Goal: Information Seeking & Learning: Learn about a topic

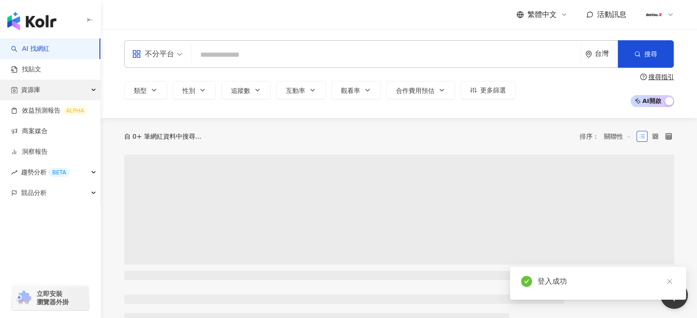
click at [48, 92] on div "資源庫" at bounding box center [50, 90] width 100 height 21
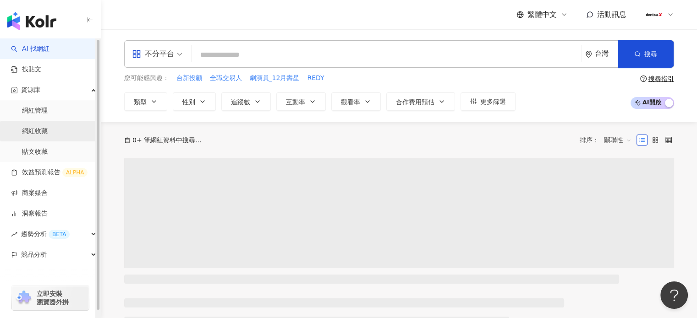
click at [39, 136] on link "網紅收藏" at bounding box center [35, 131] width 26 height 9
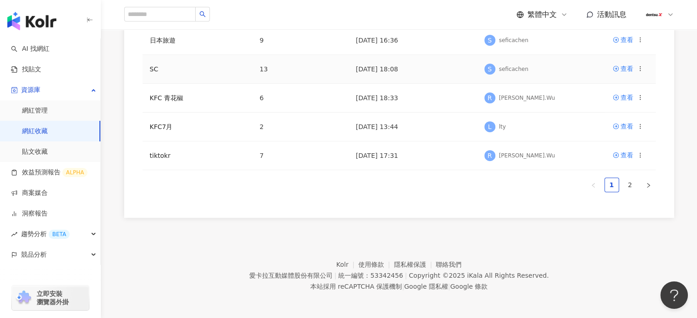
scroll to position [324, 0]
click at [628, 183] on link "2" at bounding box center [630, 185] width 14 height 14
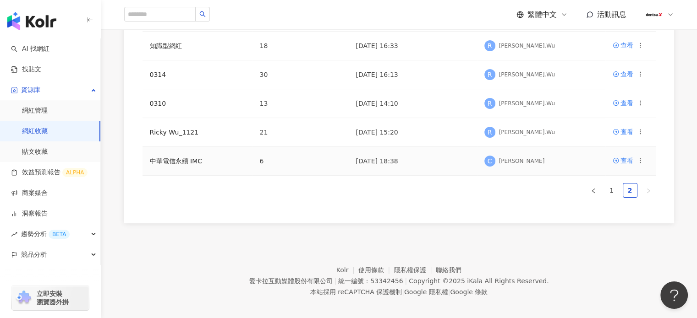
scroll to position [180, 0]
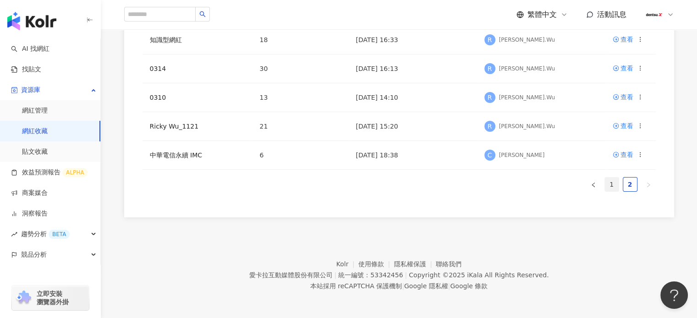
click at [612, 184] on link "1" at bounding box center [612, 185] width 14 height 14
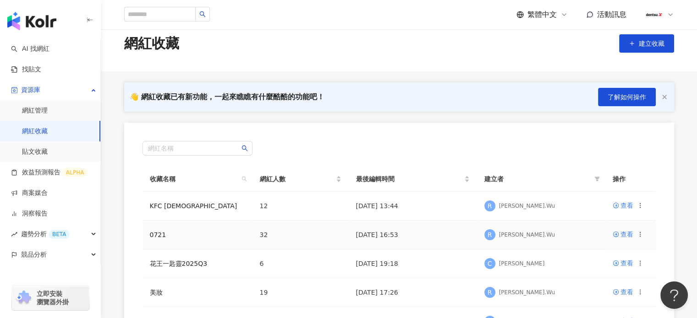
scroll to position [0, 0]
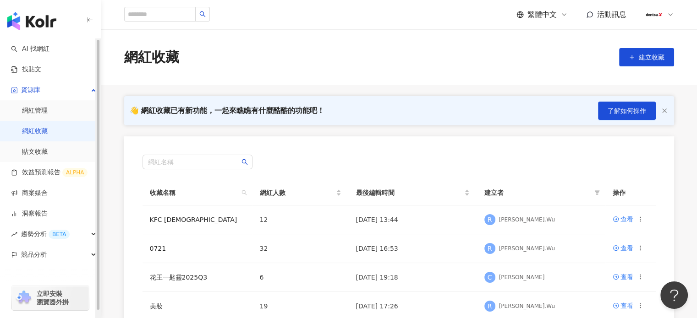
click at [40, 22] on img "button" at bounding box center [31, 21] width 49 height 18
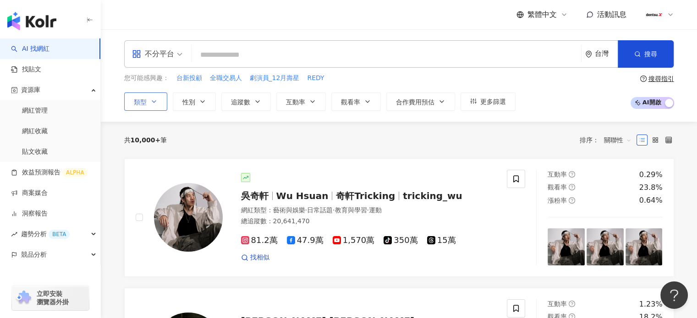
click at [154, 101] on icon "button" at bounding box center [154, 102] width 4 height 2
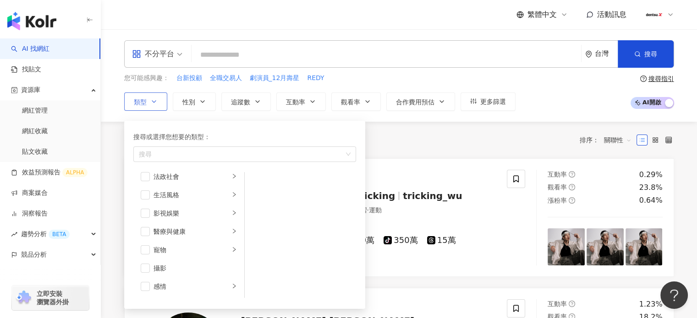
scroll to position [229, 0]
click at [141, 208] on span "button" at bounding box center [145, 210] width 9 height 9
click at [231, 210] on icon "right" at bounding box center [233, 210] width 5 height 5
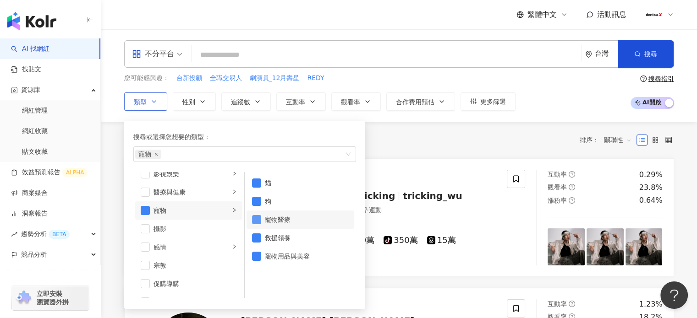
click at [253, 219] on span "button" at bounding box center [256, 219] width 9 height 9
click at [254, 236] on span "button" at bounding box center [256, 238] width 9 height 9
click at [252, 257] on span "button" at bounding box center [256, 256] width 9 height 9
click at [581, 74] on div "您可能感興趣： 台新投顧 全職交易人 劇演員_12月壽星 REDY 類型 搜尋或選擇您想要的類型： 貓 狗 藝術與娛樂 美妝時尚 氣候和環境 日常話題 教育與…" at bounding box center [399, 92] width 550 height 38
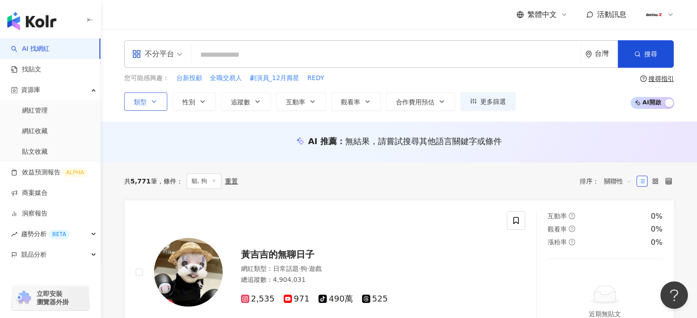
click at [154, 102] on icon "button" at bounding box center [153, 101] width 7 height 7
click at [189, 99] on span "性別" at bounding box center [188, 102] width 13 height 7
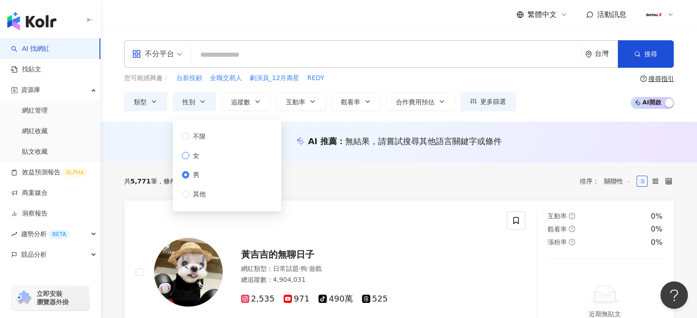
click at [189, 153] on span "女" at bounding box center [196, 156] width 14 height 10
click at [120, 159] on div "AI 推薦 ： 無結果，請嘗試搜尋其他語言關鍵字或條件" at bounding box center [399, 142] width 596 height 41
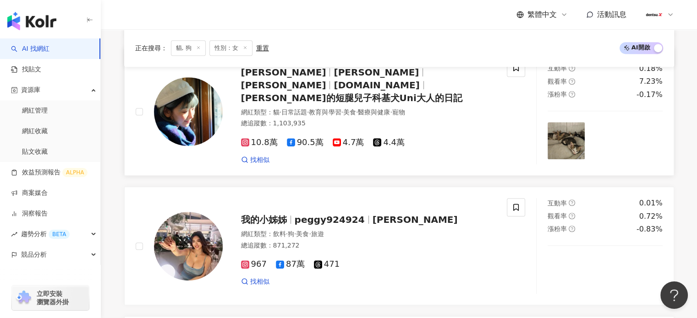
scroll to position [367, 0]
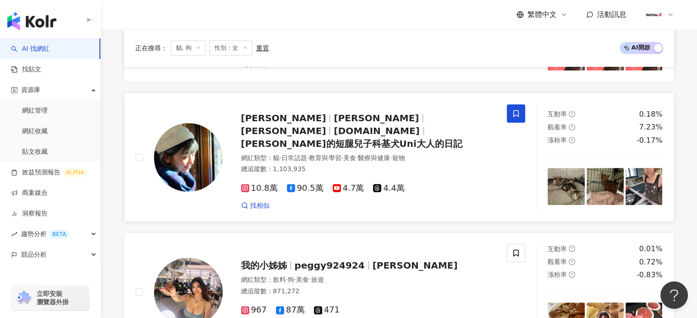
click at [512, 111] on icon at bounding box center [516, 114] width 8 height 8
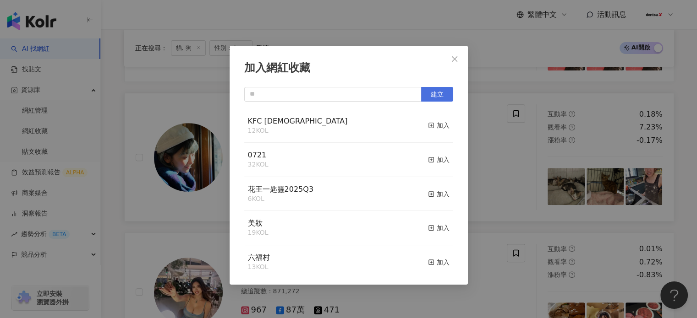
click at [434, 93] on span "建立" at bounding box center [437, 94] width 13 height 7
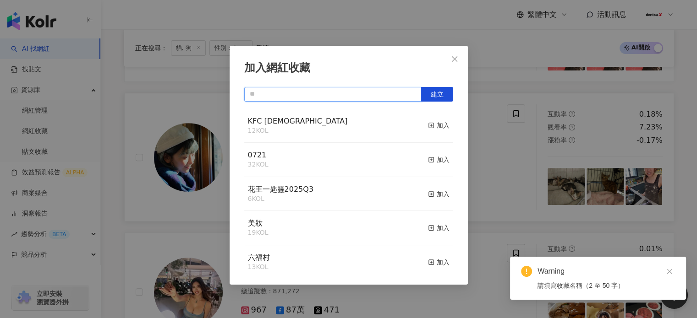
click at [350, 96] on input "text" at bounding box center [332, 94] width 177 height 15
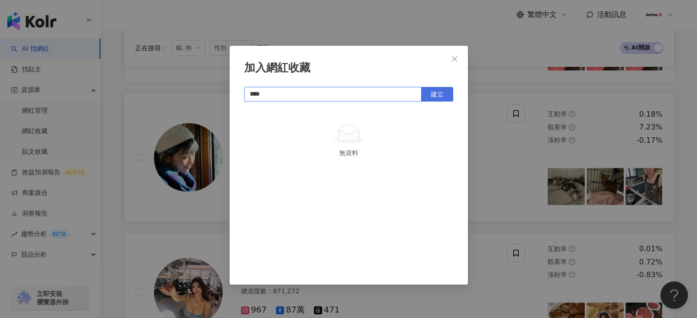
click at [438, 95] on span "建立" at bounding box center [437, 94] width 13 height 7
type input "****"
click at [454, 57] on icon "close" at bounding box center [454, 58] width 7 height 7
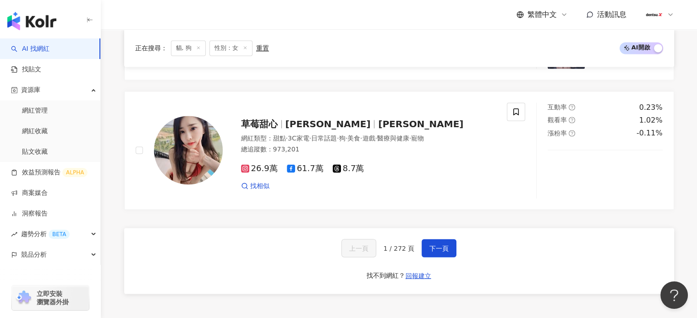
scroll to position [1558, 0]
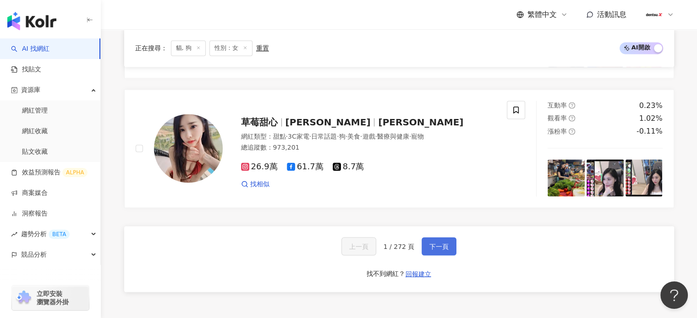
click at [438, 243] on span "下一頁" at bounding box center [438, 246] width 19 height 7
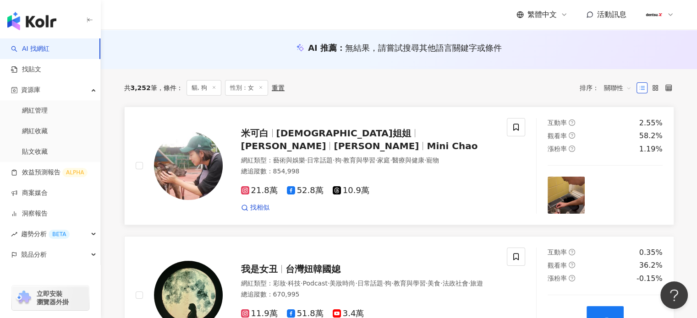
scroll to position [92, 0]
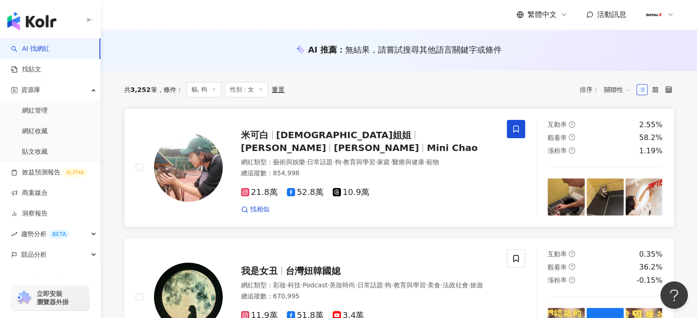
click at [518, 122] on span at bounding box center [516, 129] width 18 height 18
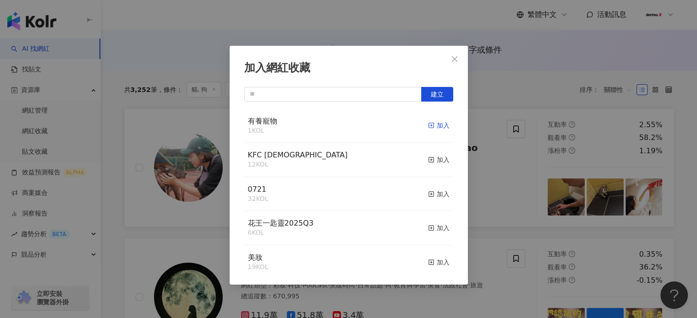
click at [431, 128] on div "加入" at bounding box center [439, 125] width 22 height 10
click at [128, 163] on div "加入網紅收藏 建立 有養寵物 2 KOL 已加入 KFC 聖誕節 12 KOL 加入 0721 32 KOL 加入 花王一匙靈2025Q3 6 KOL 加入 …" at bounding box center [348, 159] width 697 height 318
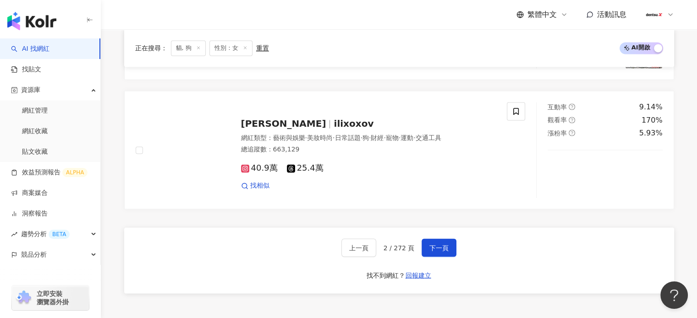
scroll to position [1558, 0]
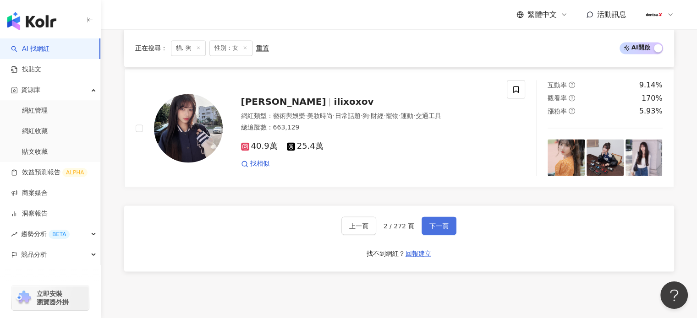
click at [436, 226] on span "下一頁" at bounding box center [438, 225] width 19 height 7
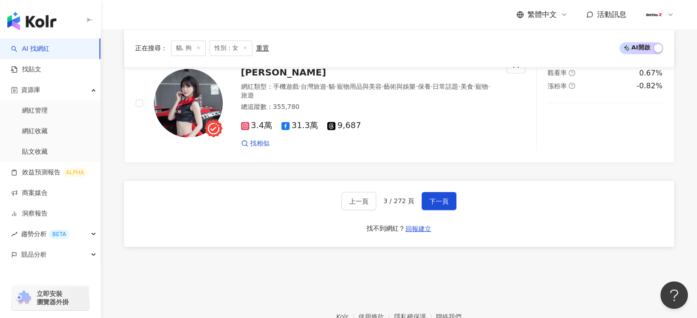
scroll to position [1613, 0]
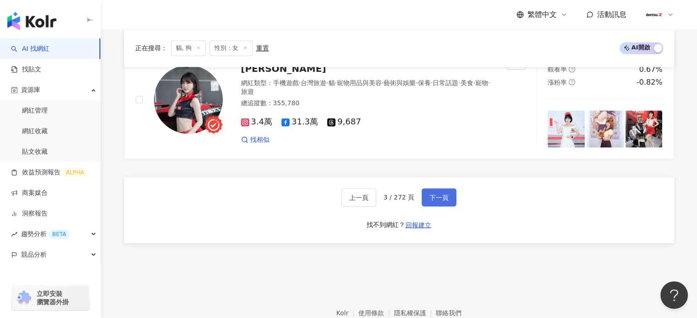
click at [443, 194] on span "下一頁" at bounding box center [438, 197] width 19 height 7
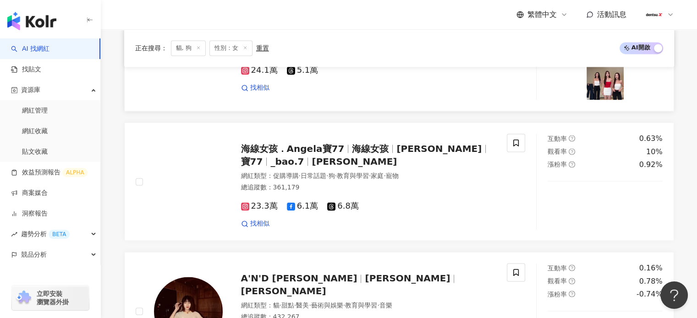
scroll to position [1541, 0]
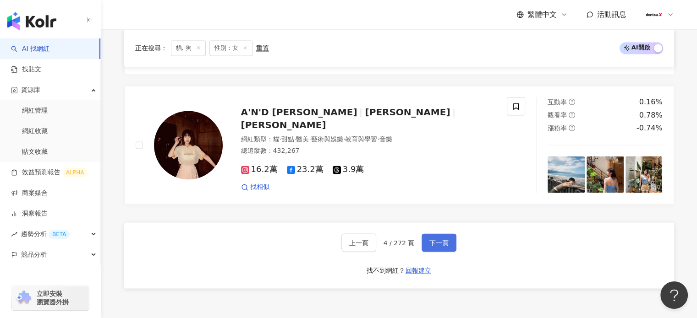
click at [450, 238] on button "下一頁" at bounding box center [439, 243] width 35 height 18
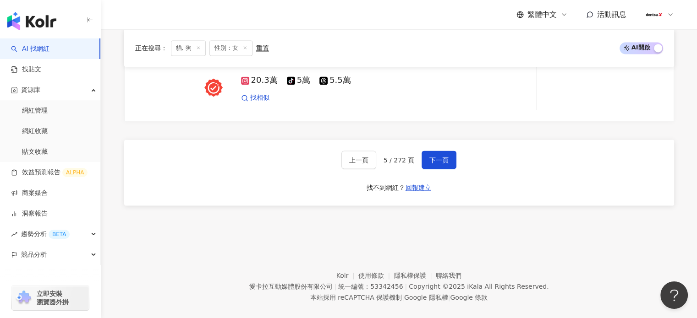
scroll to position [1635, 0]
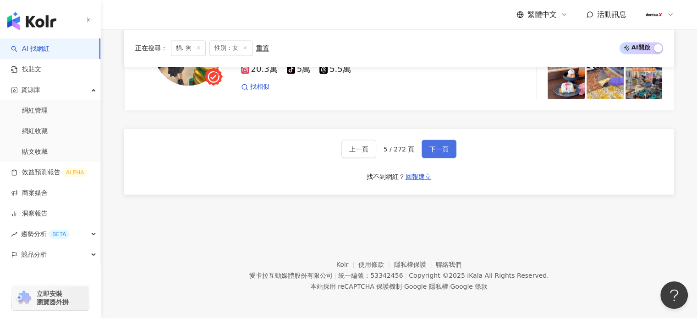
click at [438, 147] on span "下一頁" at bounding box center [438, 148] width 19 height 7
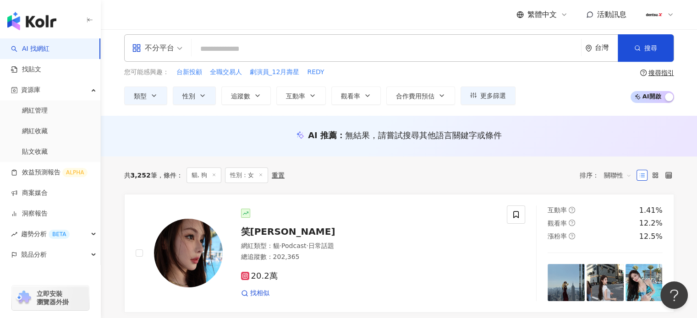
scroll to position [0, 0]
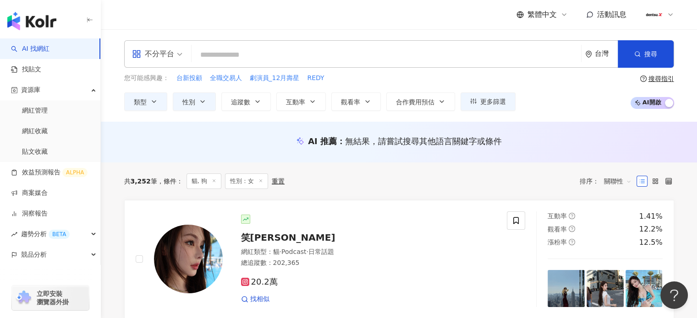
click at [258, 53] on input "search" at bounding box center [386, 54] width 382 height 17
type input "*"
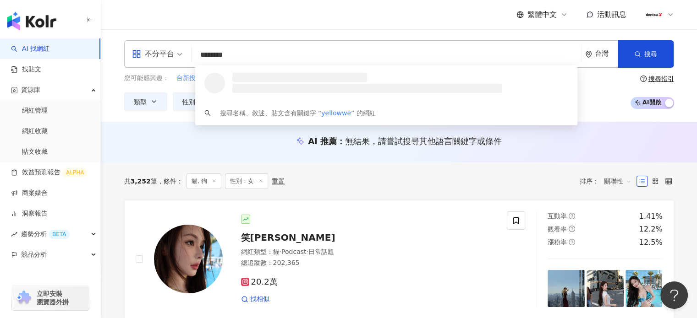
type input "*********"
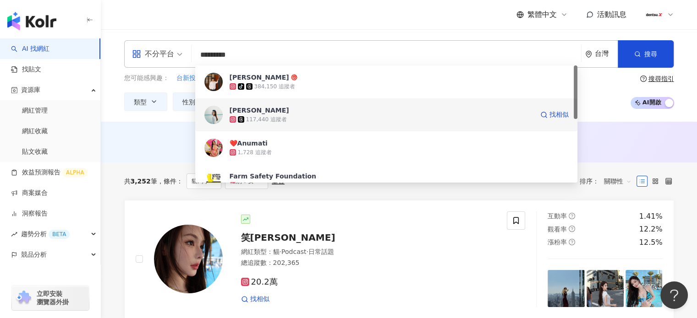
click at [260, 114] on span "Iris Wei" at bounding box center [382, 110] width 304 height 9
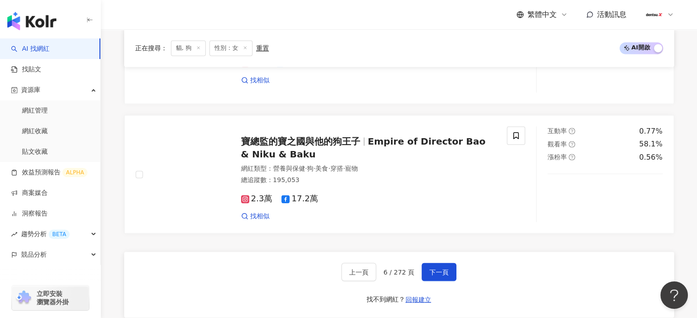
scroll to position [1497, 0]
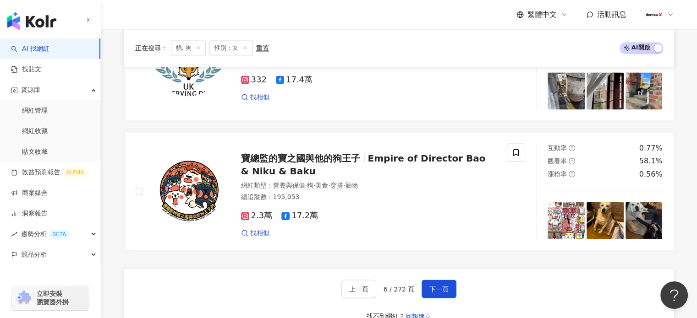
click at [328, 16] on div "繁體中文 活動訊息" at bounding box center [399, 14] width 550 height 29
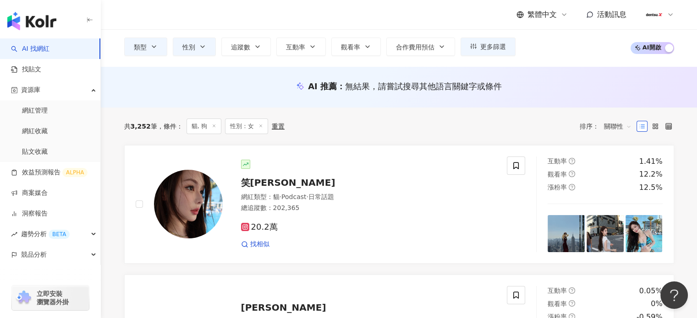
scroll to position [0, 0]
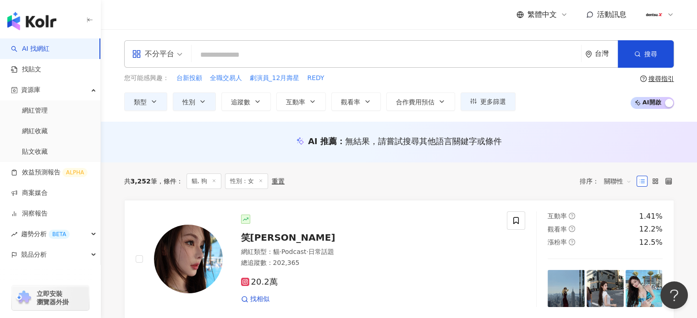
click at [279, 49] on input "search" at bounding box center [386, 54] width 382 height 17
click at [245, 60] on input "search" at bounding box center [386, 54] width 382 height 17
click at [283, 55] on input "search" at bounding box center [386, 54] width 382 height 17
click at [317, 55] on input "search" at bounding box center [386, 54] width 382 height 17
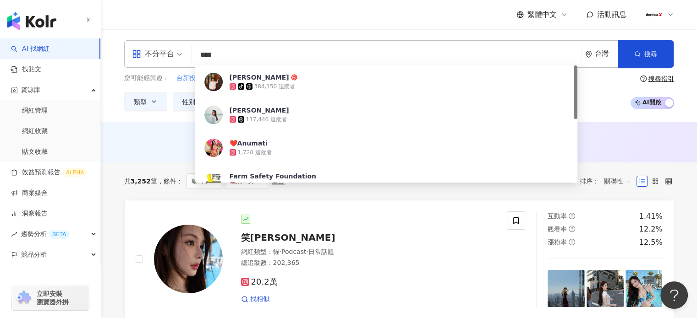
type input "****"
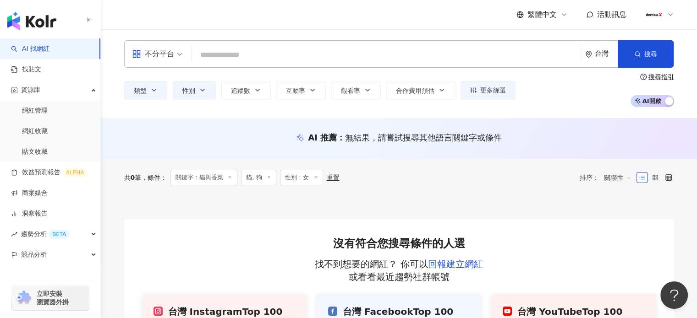
click at [288, 55] on input "search" at bounding box center [386, 54] width 382 height 17
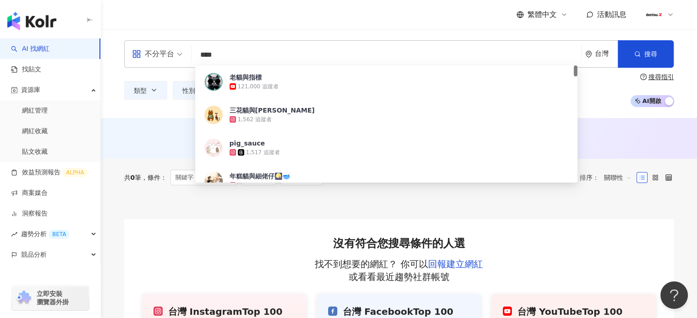
type input "****"
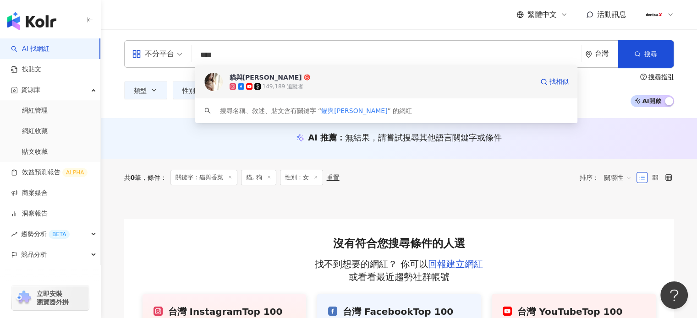
click at [248, 78] on div "貓與香菜" at bounding box center [266, 77] width 72 height 9
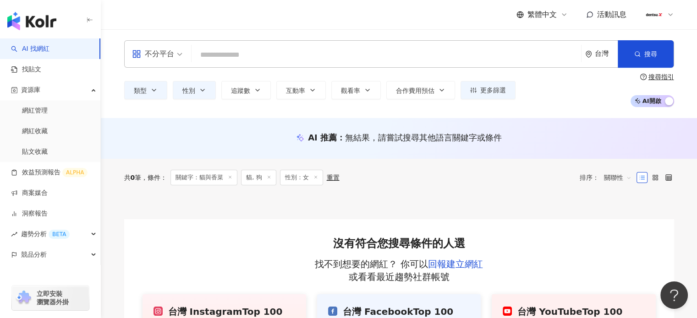
click at [266, 52] on input "search" at bounding box center [386, 54] width 382 height 17
click at [289, 50] on input "search" at bounding box center [386, 54] width 382 height 17
click at [280, 53] on input "search" at bounding box center [386, 54] width 382 height 17
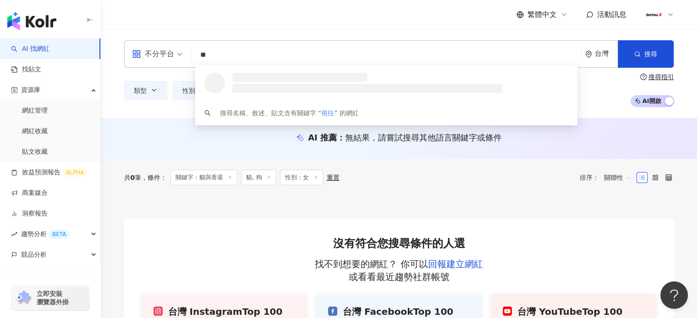
type input "**"
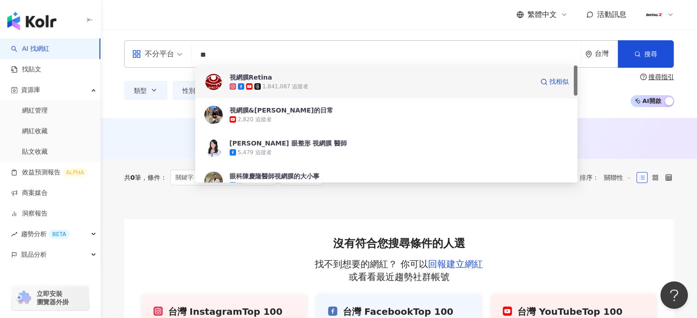
click at [297, 81] on span "視網膜Retina" at bounding box center [382, 77] width 304 height 9
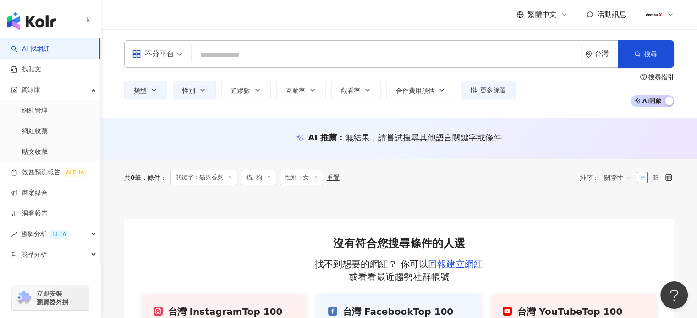
click at [326, 55] on input "search" at bounding box center [386, 54] width 382 height 17
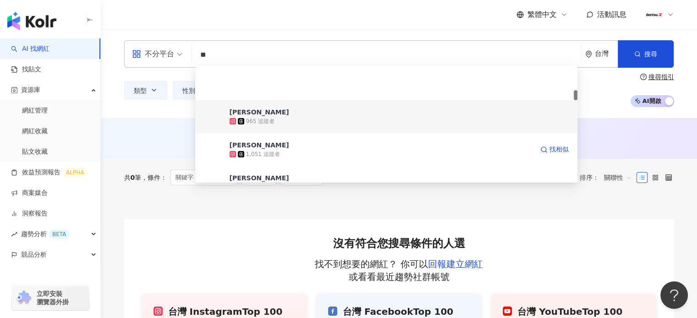
scroll to position [275, 0]
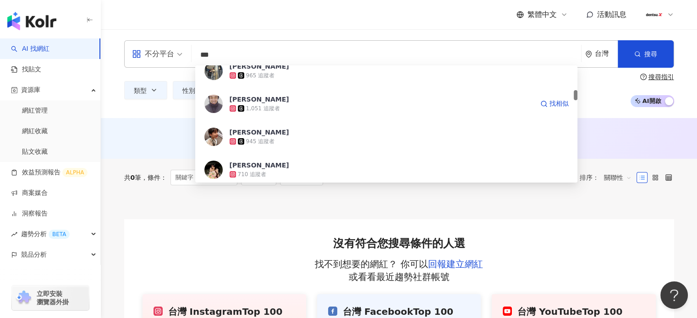
type input "***"
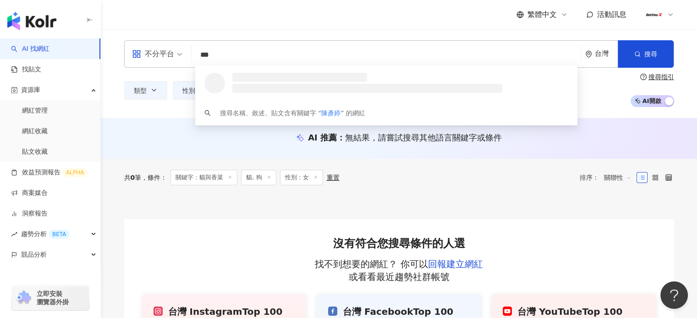
scroll to position [0, 0]
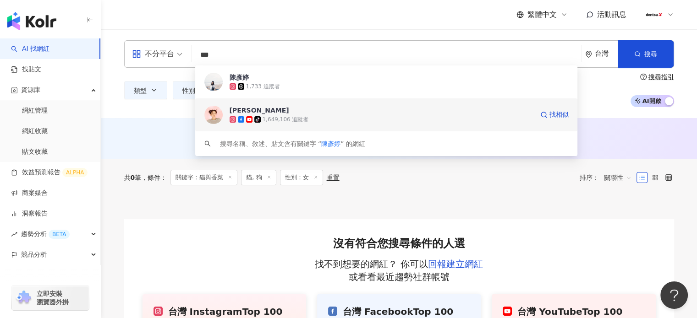
click at [383, 120] on div "tiktok-icon 1,649,106 追蹤者" at bounding box center [382, 119] width 304 height 9
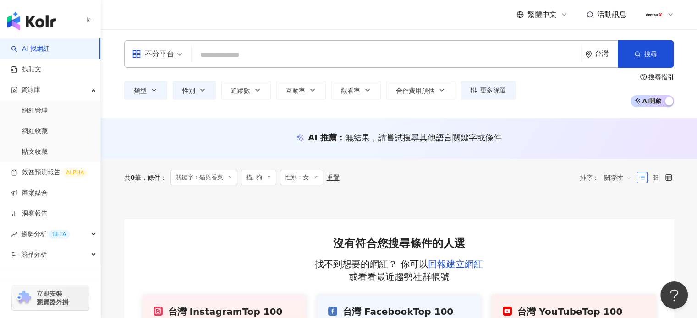
click at [312, 58] on input "search" at bounding box center [386, 54] width 382 height 17
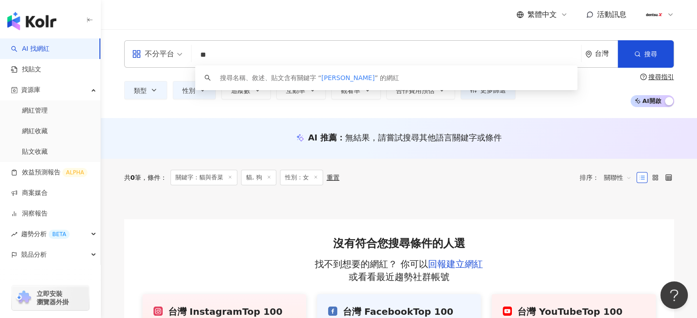
type input "**"
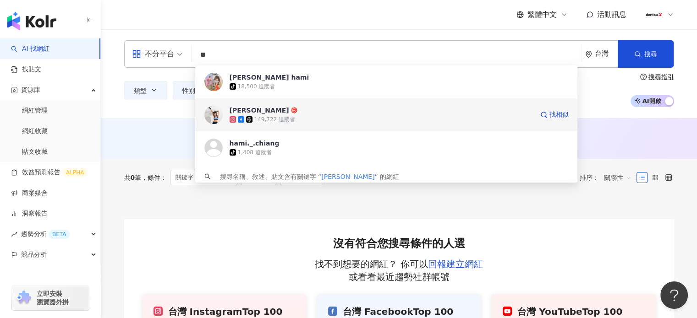
click at [448, 119] on div "149,722 追蹤者" at bounding box center [382, 119] width 304 height 9
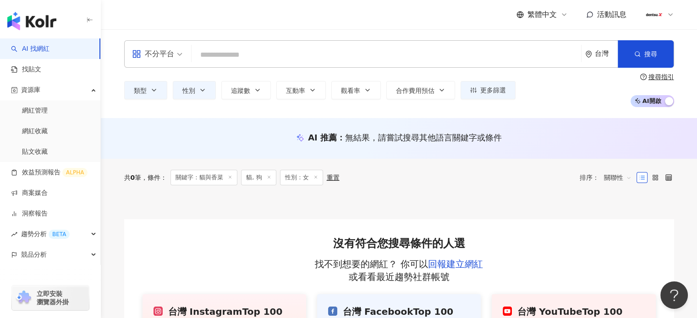
click at [276, 52] on input "search" at bounding box center [386, 54] width 382 height 17
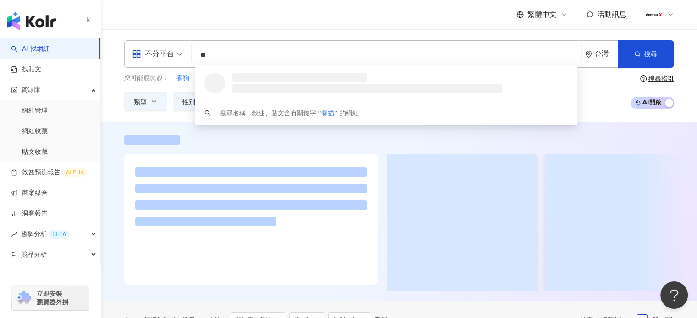
type input "**"
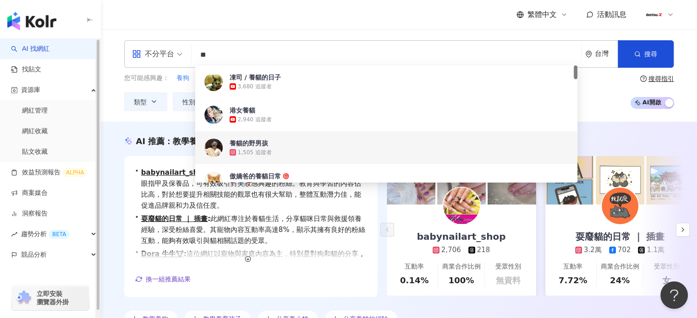
drag, startPoint x: 99, startPoint y: 159, endPoint x: 104, endPoint y: 159, distance: 4.7
click at [99, 159] on div "button" at bounding box center [98, 175] width 3 height 270
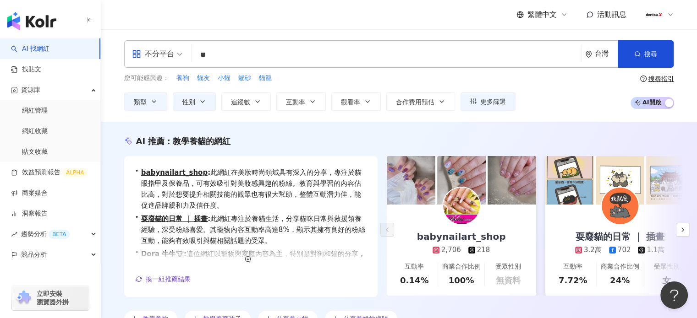
click at [119, 157] on div "AI 推薦 ： 教學養貓的網紅 • babynailart_shop : 此網紅在美妝時尚領域具有深入的分享，專注於貓眼指甲及保養品，可有效吸引對美妝感興趣的…" at bounding box center [399, 234] width 586 height 196
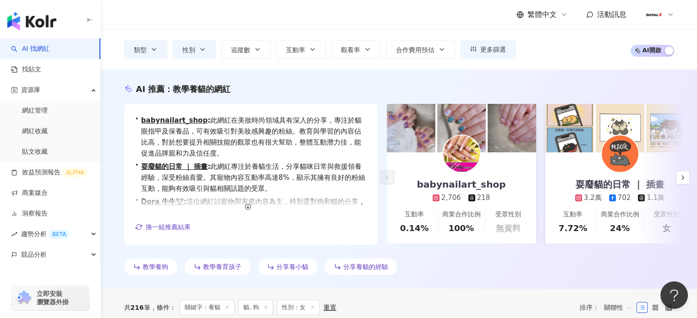
scroll to position [46, 0]
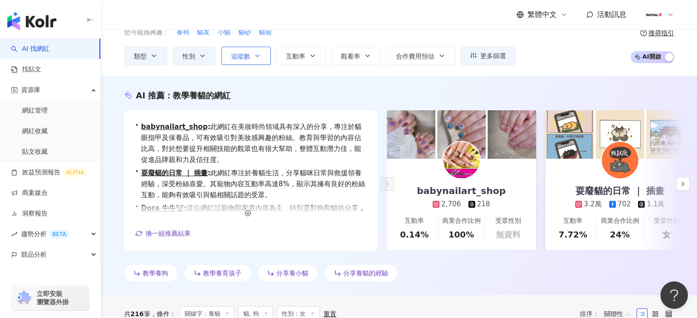
click at [258, 55] on icon "button" at bounding box center [258, 56] width 4 height 2
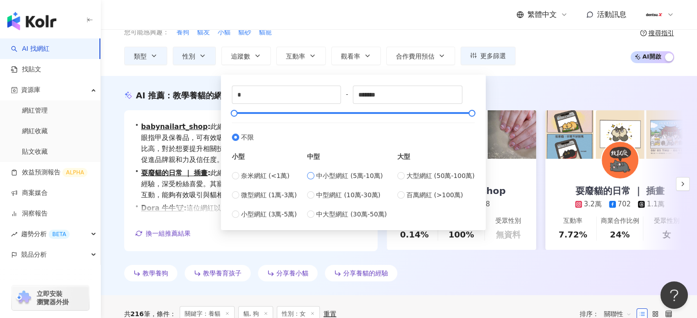
type input "*****"
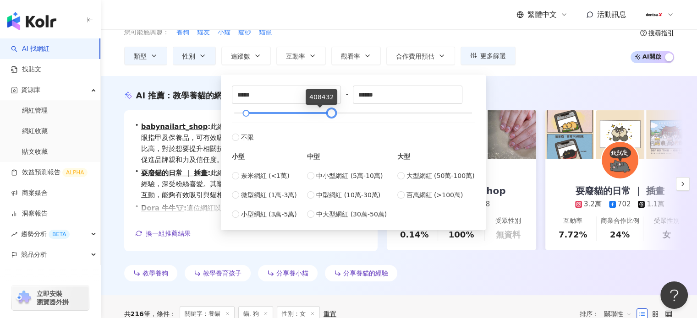
type input "******"
drag, startPoint x: 259, startPoint y: 114, endPoint x: 334, endPoint y: 112, distance: 75.6
click at [334, 112] on div at bounding box center [333, 113] width 5 height 5
click at [156, 55] on icon "button" at bounding box center [153, 55] width 7 height 7
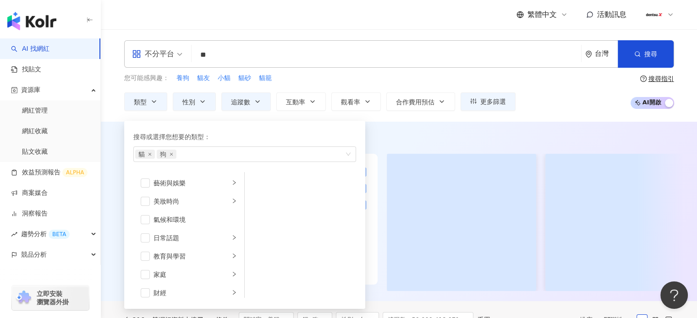
click at [159, 53] on div "不分平台" at bounding box center [153, 54] width 42 height 15
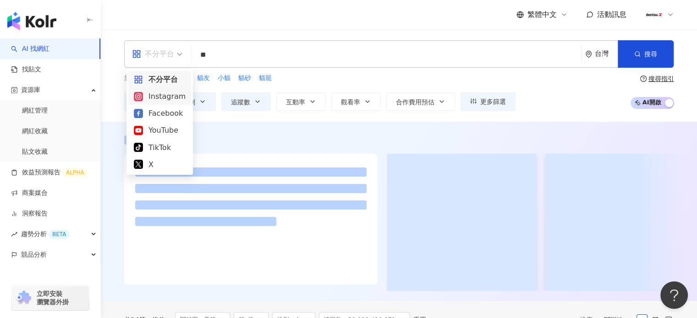
click at [150, 97] on div "Instagram" at bounding box center [160, 96] width 52 height 11
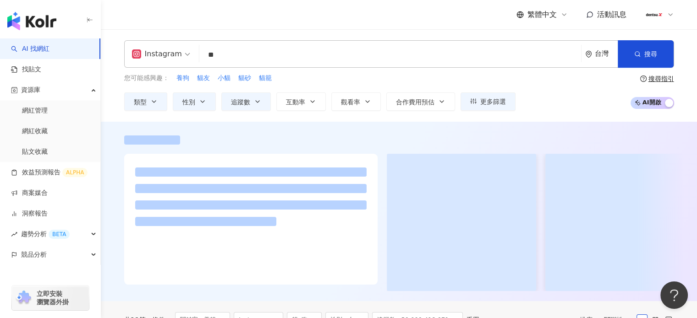
click at [114, 119] on div "ig Instagram ** 台灣 搜尋 1dbf5333-ee1b-48fa-8a59-3272e8eb46b5 613256cb-c65a-4826-a…" at bounding box center [399, 75] width 596 height 93
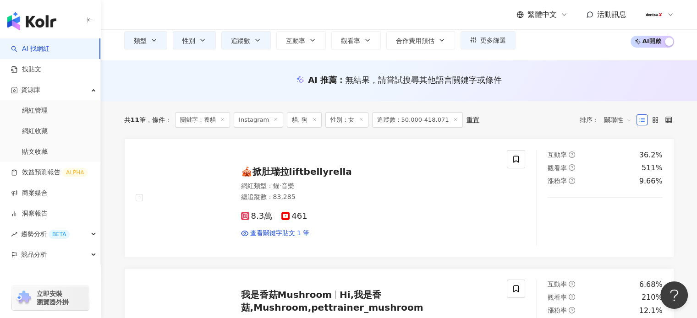
scroll to position [46, 0]
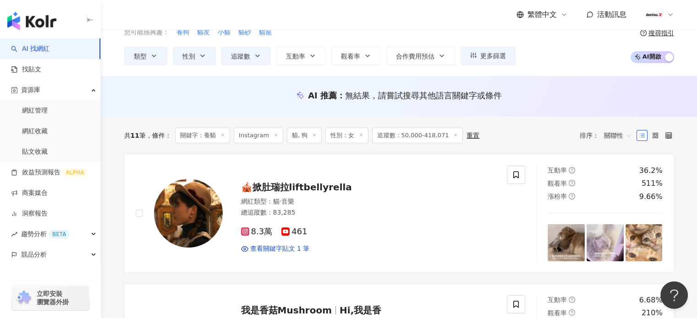
click at [312, 133] on icon at bounding box center [314, 135] width 5 height 5
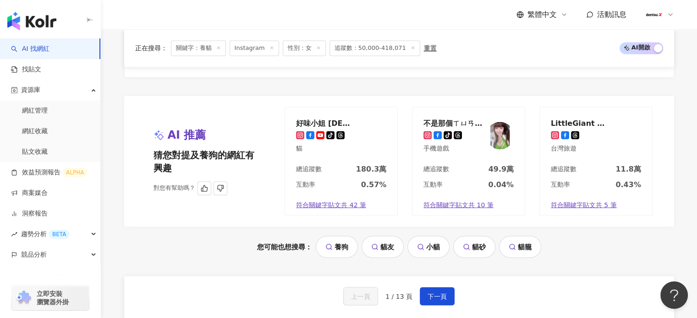
scroll to position [1695, 0]
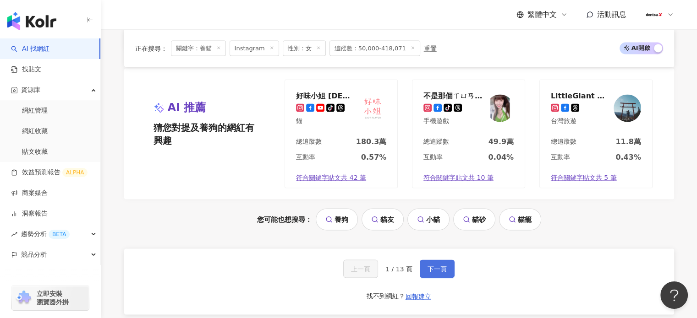
click at [435, 266] on span "下一頁" at bounding box center [436, 268] width 19 height 7
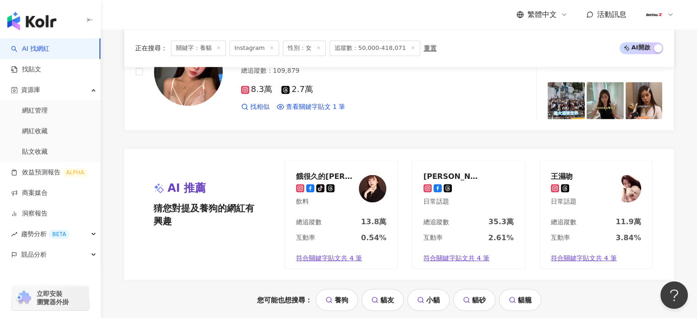
scroll to position [1741, 0]
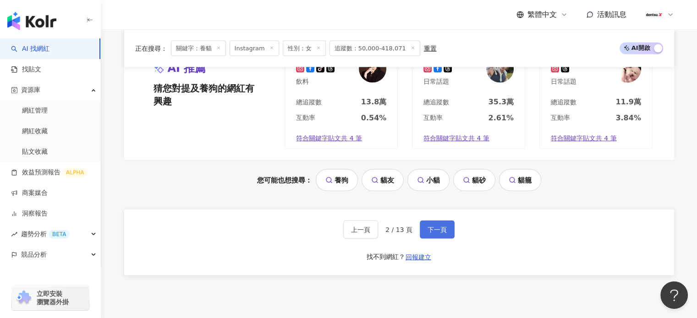
click at [438, 226] on span "下一頁" at bounding box center [436, 229] width 19 height 7
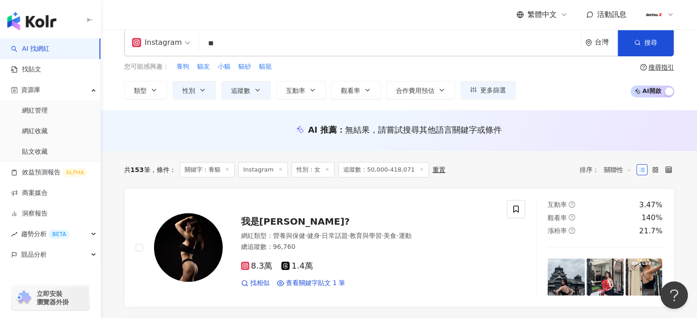
scroll to position [0, 0]
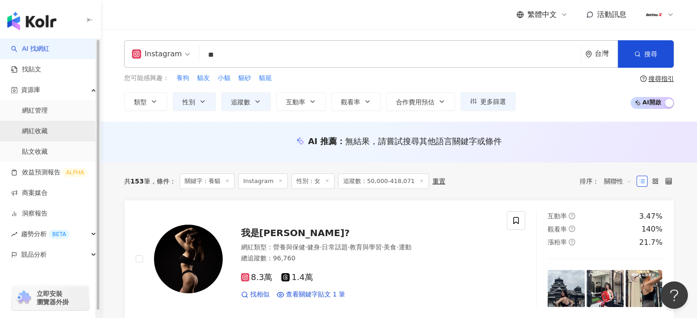
click at [40, 130] on link "網紅收藏" at bounding box center [35, 131] width 26 height 9
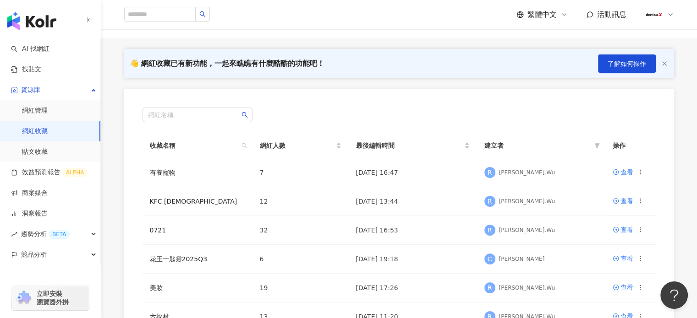
scroll to position [92, 0]
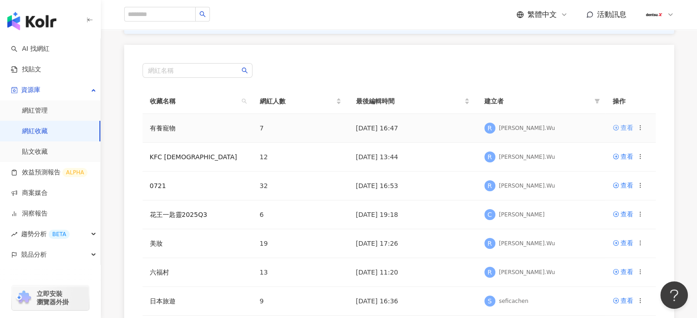
click at [628, 128] on div "查看" at bounding box center [626, 128] width 13 height 10
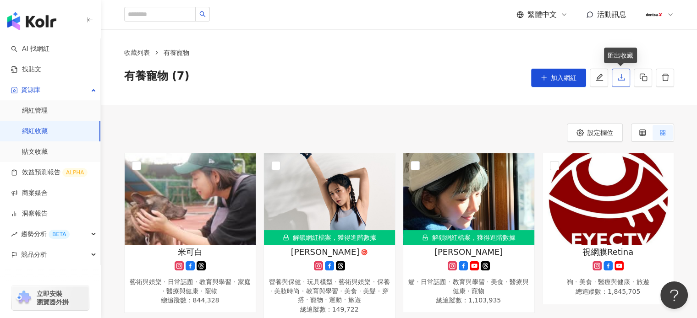
click at [621, 80] on icon "download" at bounding box center [621, 77] width 8 height 8
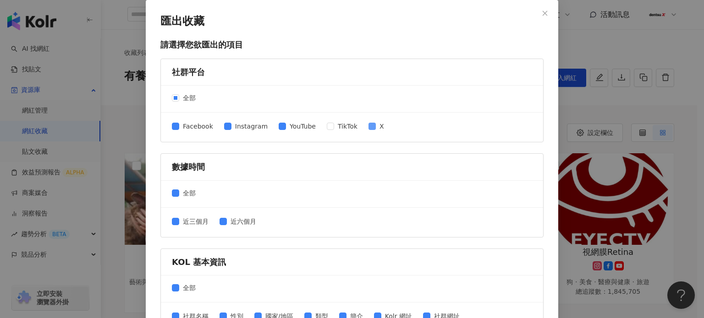
click at [368, 126] on span at bounding box center [371, 126] width 7 height 7
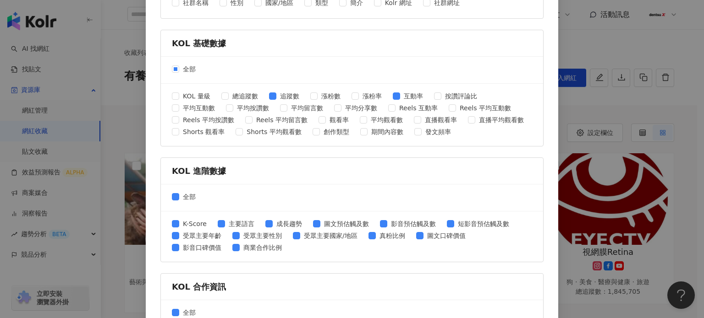
scroll to position [367, 0]
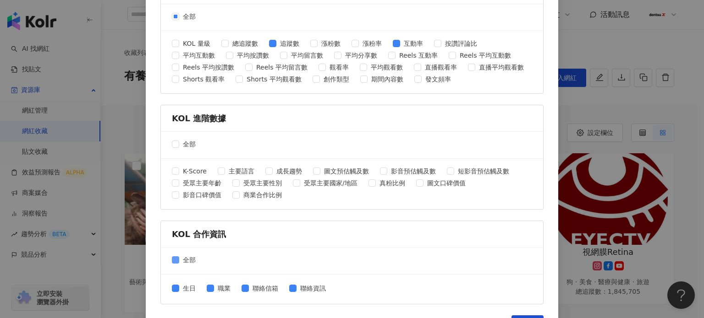
click at [179, 255] on span "全部" at bounding box center [189, 260] width 20 height 10
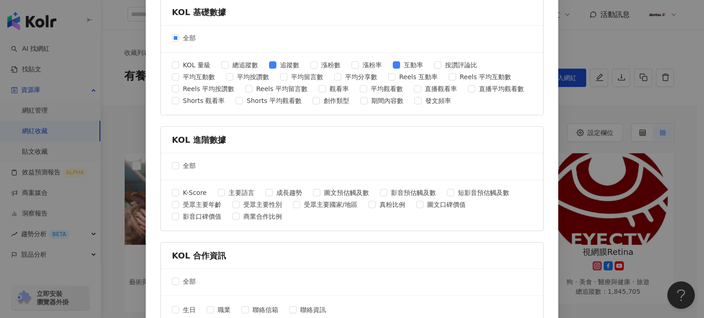
scroll to position [391, 0]
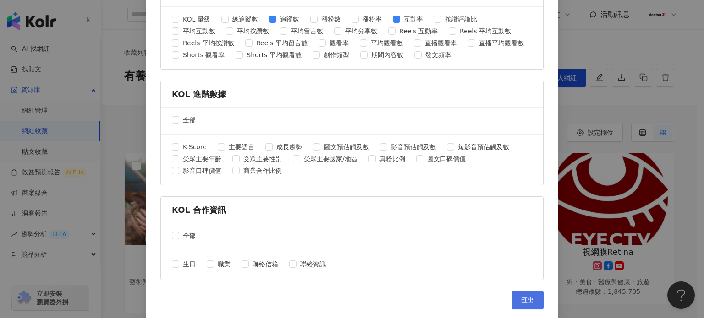
click at [525, 297] on span "匯出" at bounding box center [527, 300] width 13 height 7
click at [528, 297] on span "匯出" at bounding box center [527, 300] width 13 height 7
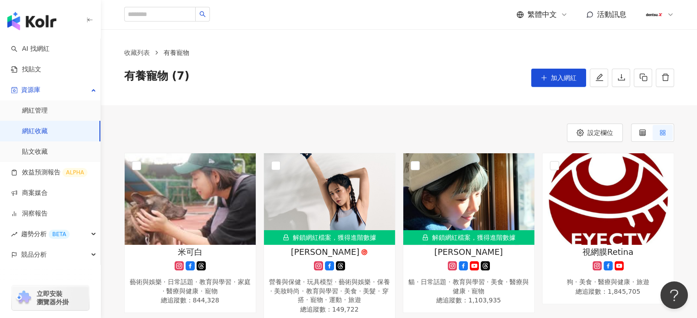
click at [332, 92] on div "收藏列表 有養寵物 有養寵物 (7) 加入網紅" at bounding box center [399, 67] width 596 height 76
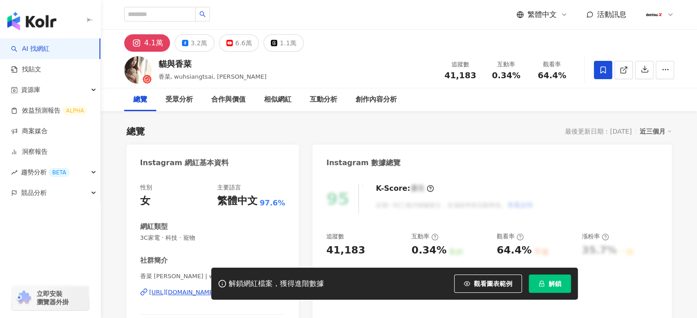
click at [602, 68] on icon at bounding box center [603, 70] width 8 height 8
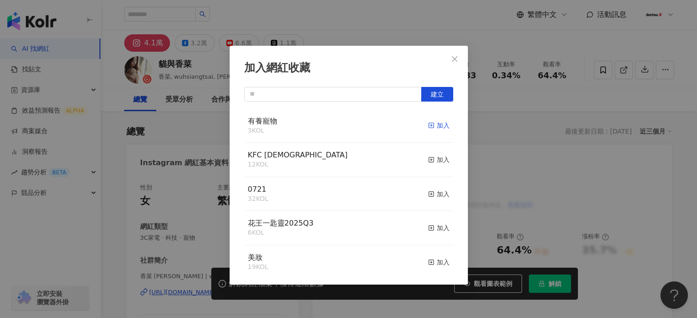
click at [436, 125] on div "加入" at bounding box center [439, 125] width 22 height 10
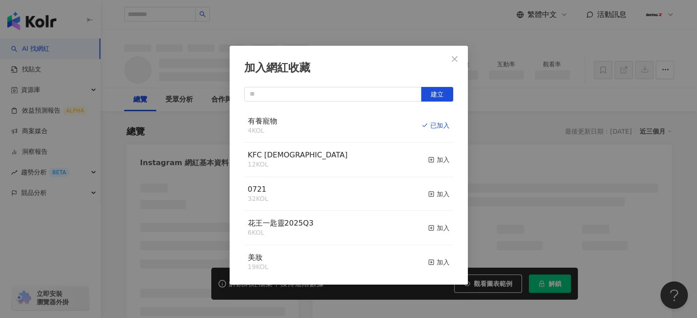
click at [453, 64] on button "Close" at bounding box center [454, 59] width 18 height 18
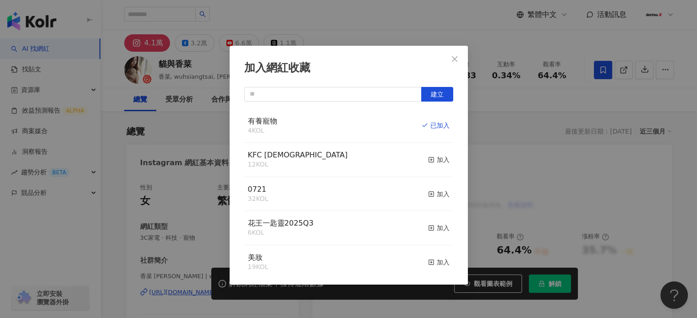
click at [455, 57] on div "加入網紅收藏 建立 有養寵物 4 KOL 已加入 KFC 聖誕節 12 KOL 加入 0721 32 KOL 加入 花王一匙靈2025Q3 6 KOL 加入 …" at bounding box center [348, 159] width 697 height 318
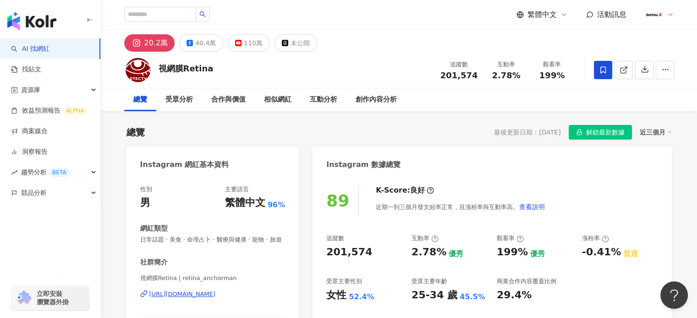
click at [602, 68] on icon at bounding box center [603, 70] width 8 height 8
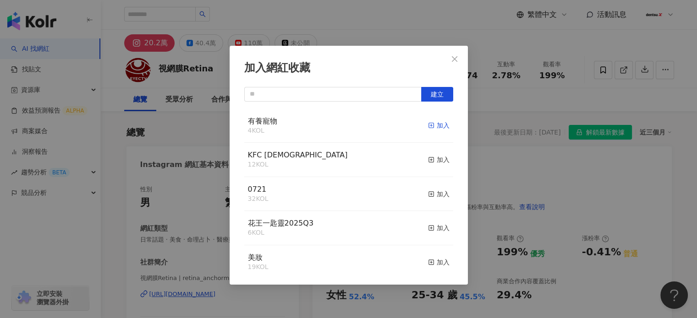
click at [435, 124] on div "加入" at bounding box center [439, 125] width 22 height 10
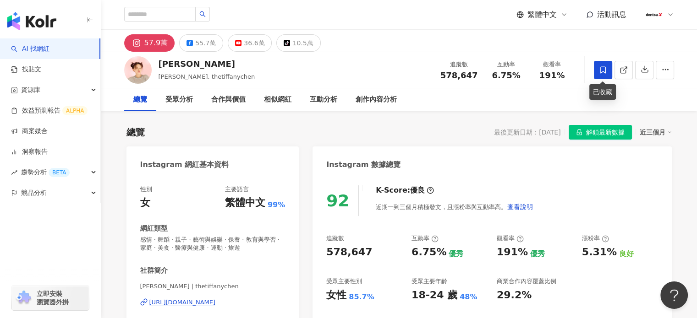
click at [605, 66] on icon at bounding box center [603, 70] width 8 height 8
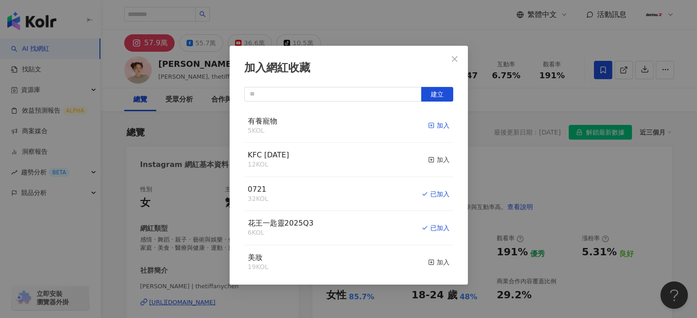
click at [435, 126] on div "加入" at bounding box center [439, 125] width 22 height 10
click at [456, 60] on icon "close" at bounding box center [454, 58] width 5 height 5
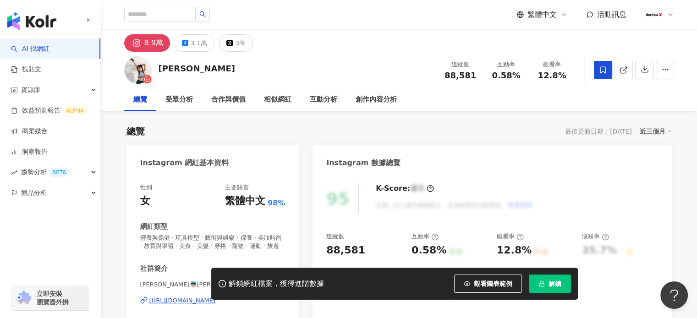
click at [602, 71] on icon at bounding box center [602, 69] width 5 height 7
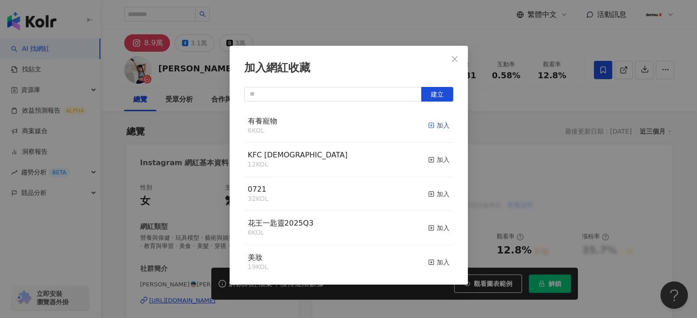
click at [428, 125] on div "加入" at bounding box center [439, 125] width 22 height 10
click at [457, 64] on button "Close" at bounding box center [454, 59] width 18 height 18
